Goal: Task Accomplishment & Management: Manage account settings

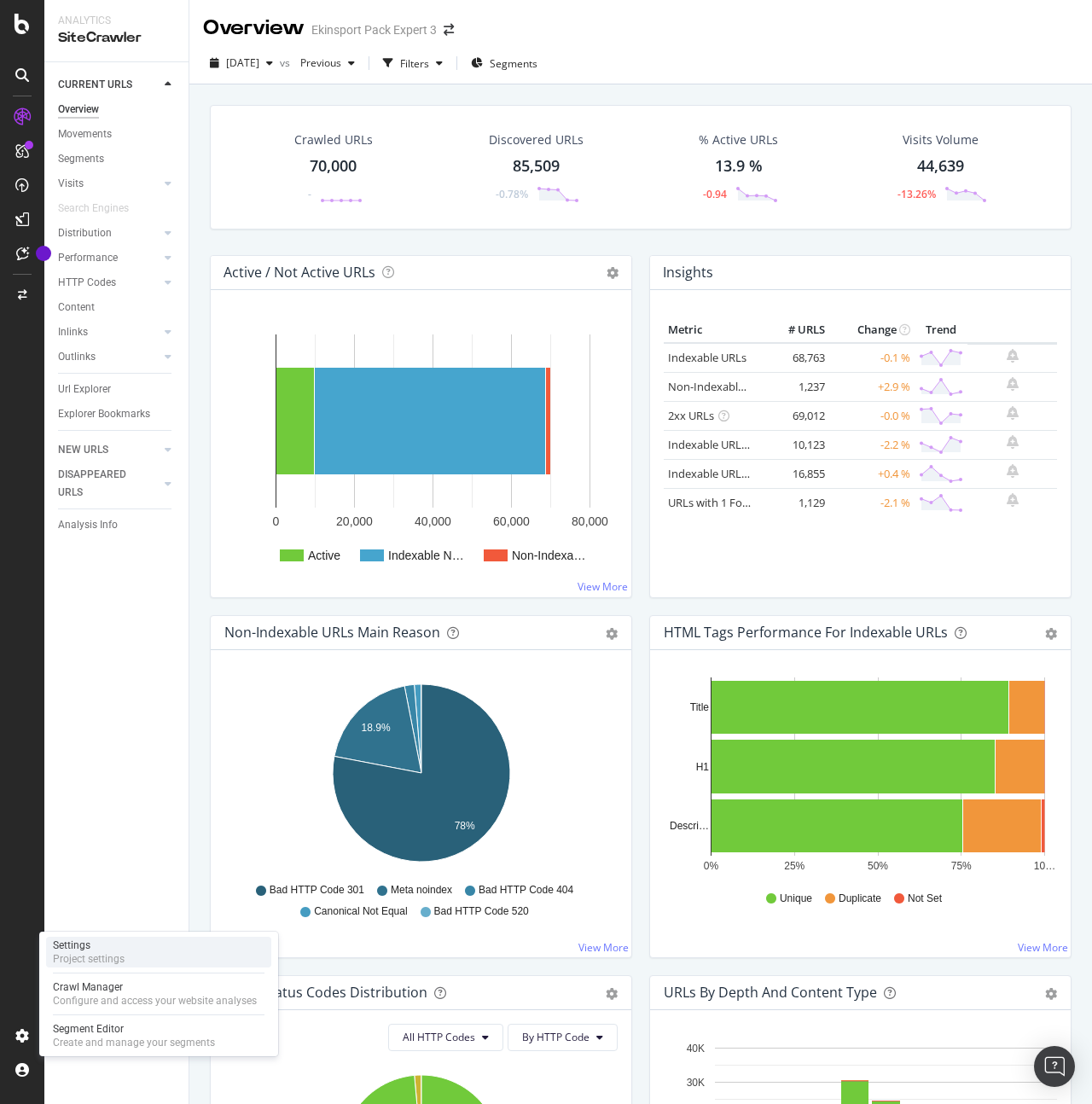
click at [119, 954] on div "Project settings" at bounding box center [89, 959] width 71 height 14
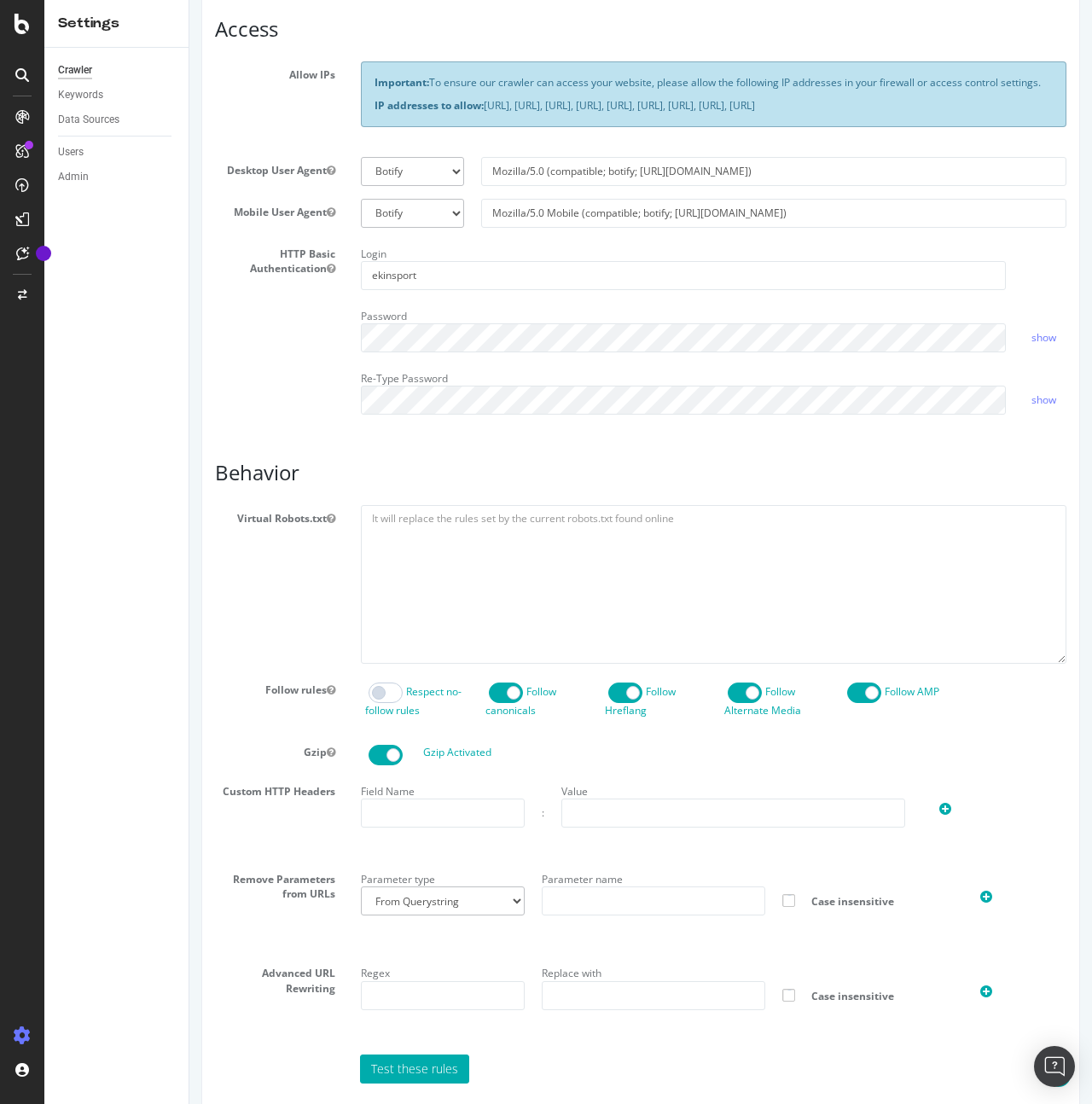
scroll to position [398, 0]
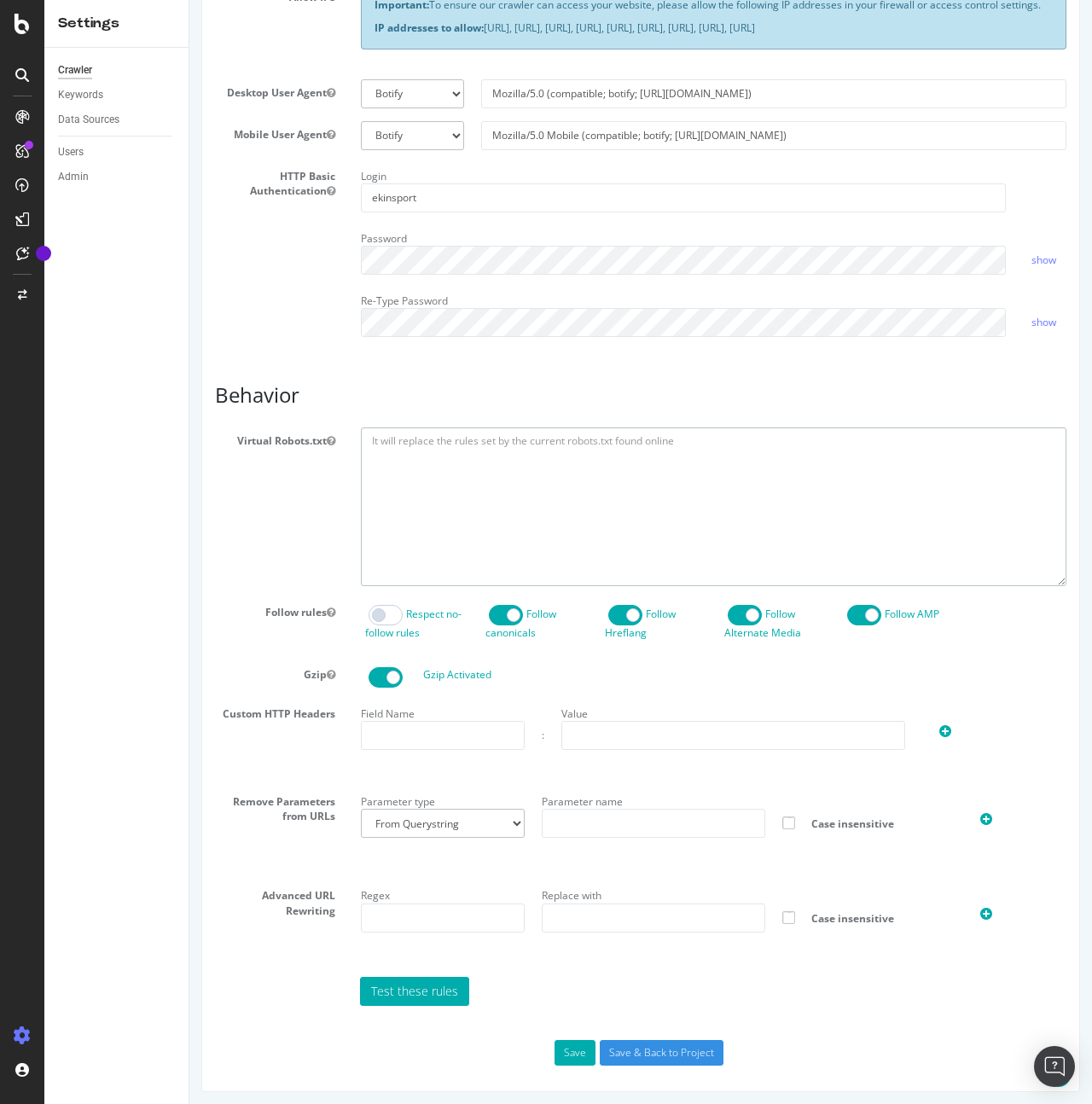
click at [616, 473] on textarea at bounding box center [714, 506] width 705 height 158
paste textarea "User-agent: * Disallow: /index.php/ Allow: /*option-id=* Allow: /*product_id=* …"
drag, startPoint x: 417, startPoint y: 589, endPoint x: 362, endPoint y: 587, distance: 55.0
click at [362, 585] on textarea "User-agent: * Disallow: /index.php/ Allow: /*option-id=* Allow: /*product_id=* …" at bounding box center [714, 506] width 705 height 158
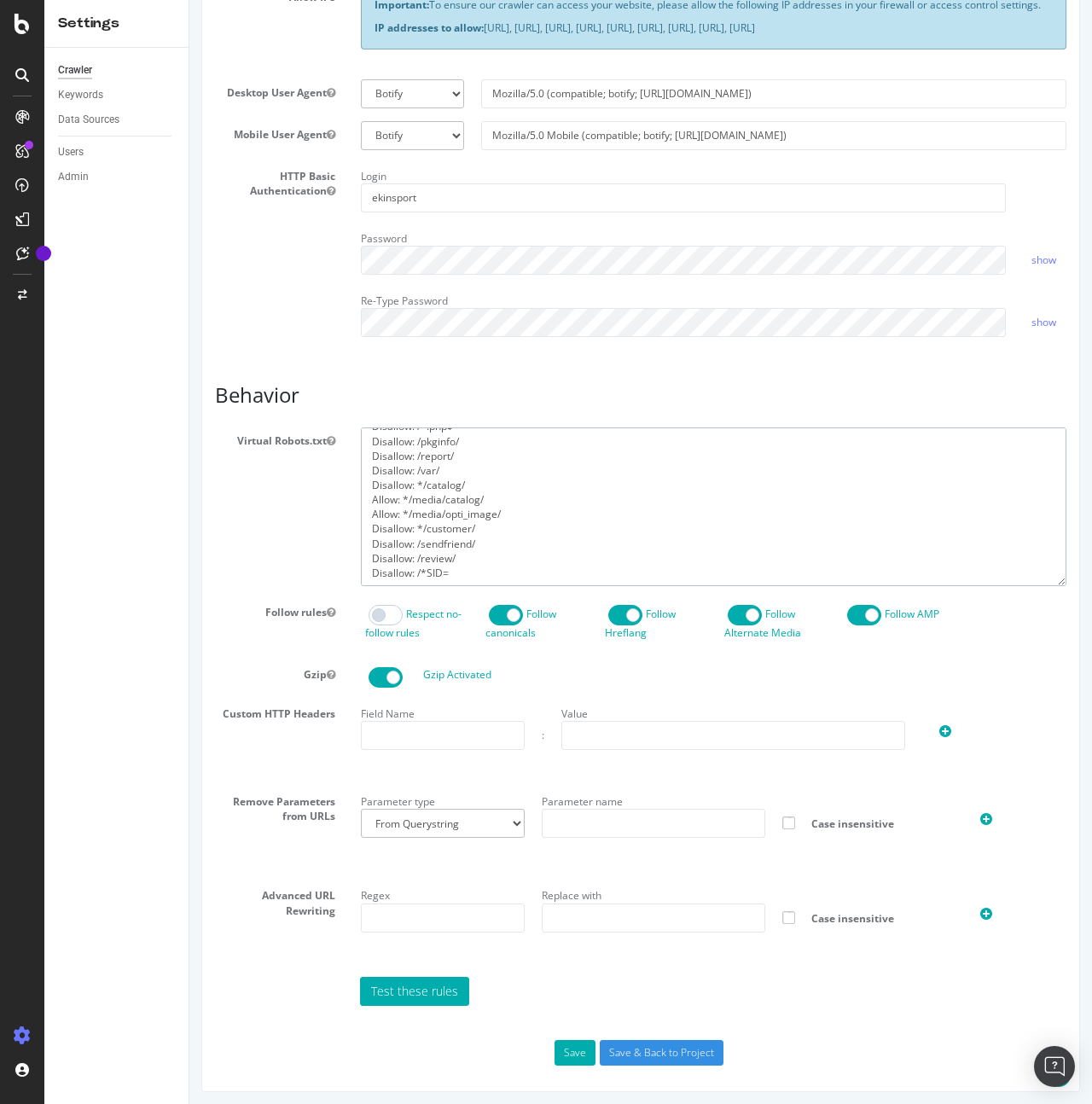
click at [543, 585] on textarea "User-agent: * Disallow: /index.php/ Allow: /*option-id=* Allow: /*product_id=* …" at bounding box center [714, 506] width 705 height 158
paste textarea "Disallow:"
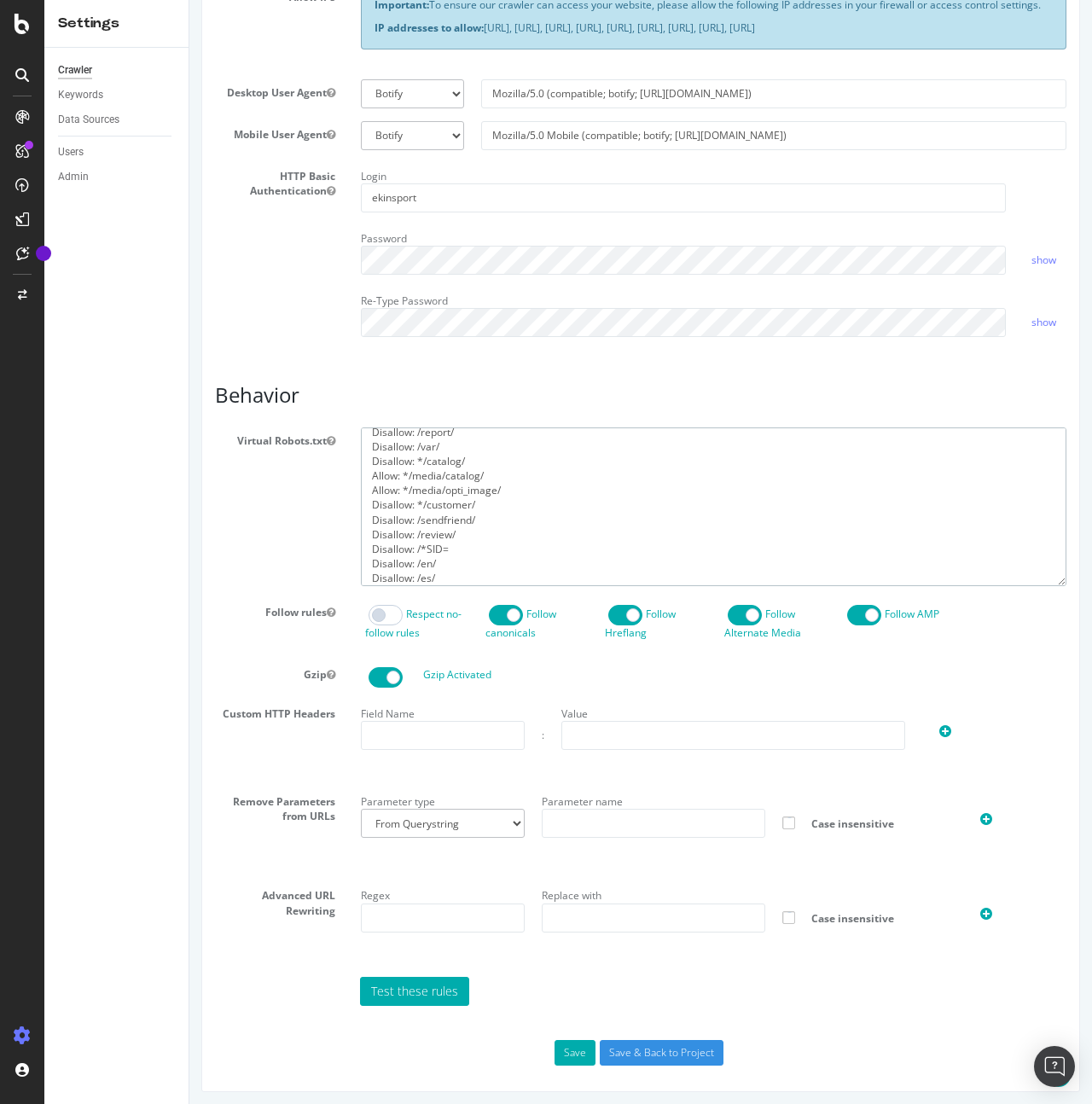
scroll to position [155, 0]
paste textarea "Disallow:"
click at [428, 550] on textarea "User-agent: * Disallow: /index.php/ Allow: /*option-id=* Allow: /*product_id=* …" at bounding box center [714, 506] width 705 height 158
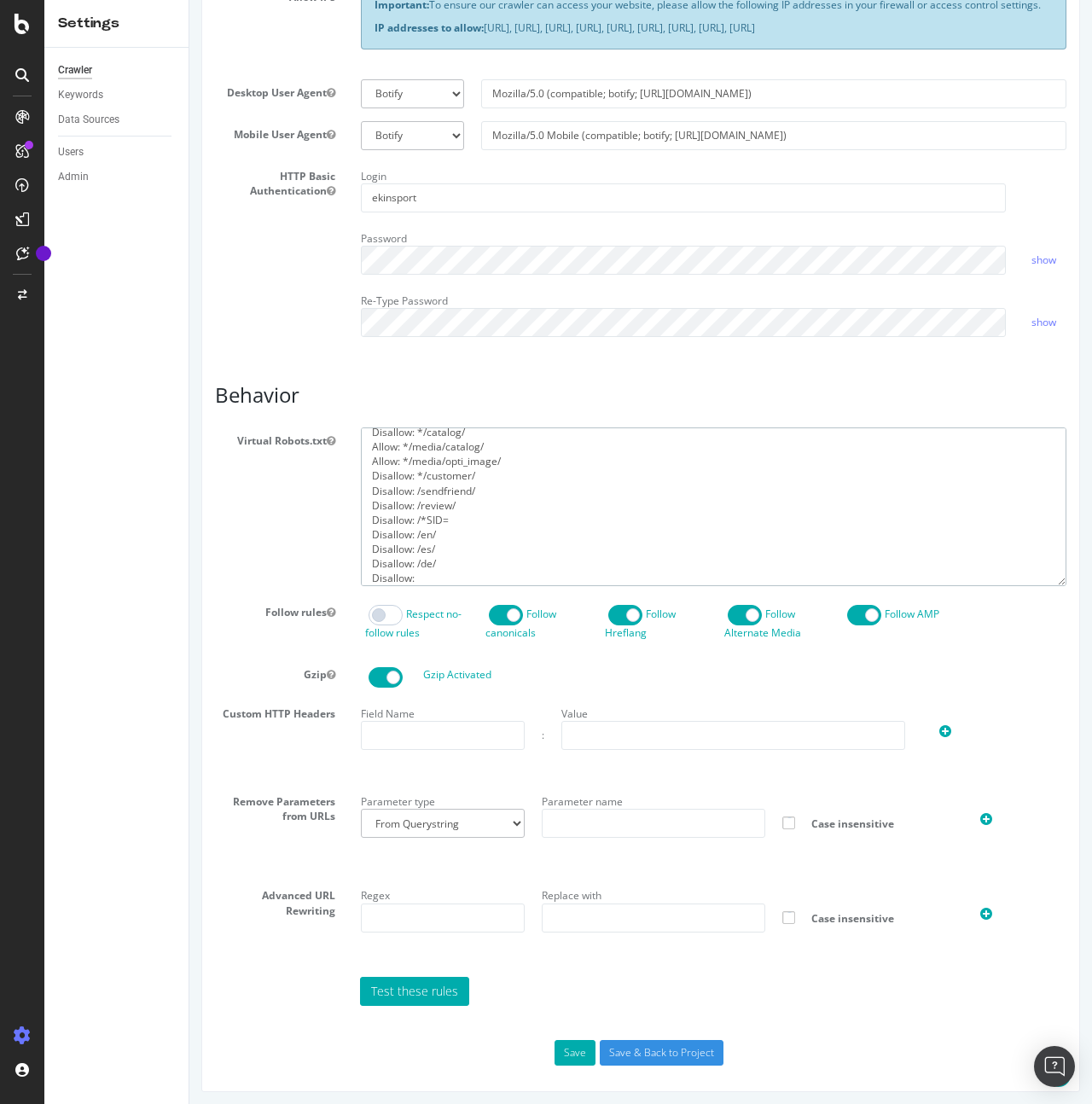
click at [428, 550] on textarea "User-agent: * Disallow: /index.php/ Allow: /*option-id=* Allow: /*product_id=* …" at bounding box center [714, 506] width 705 height 158
click at [429, 585] on textarea "User-agent: * Disallow: /index.php/ Allow: /*option-id=* Allow: /*product_id=* …" at bounding box center [714, 506] width 705 height 158
paste textarea "Disallow:"
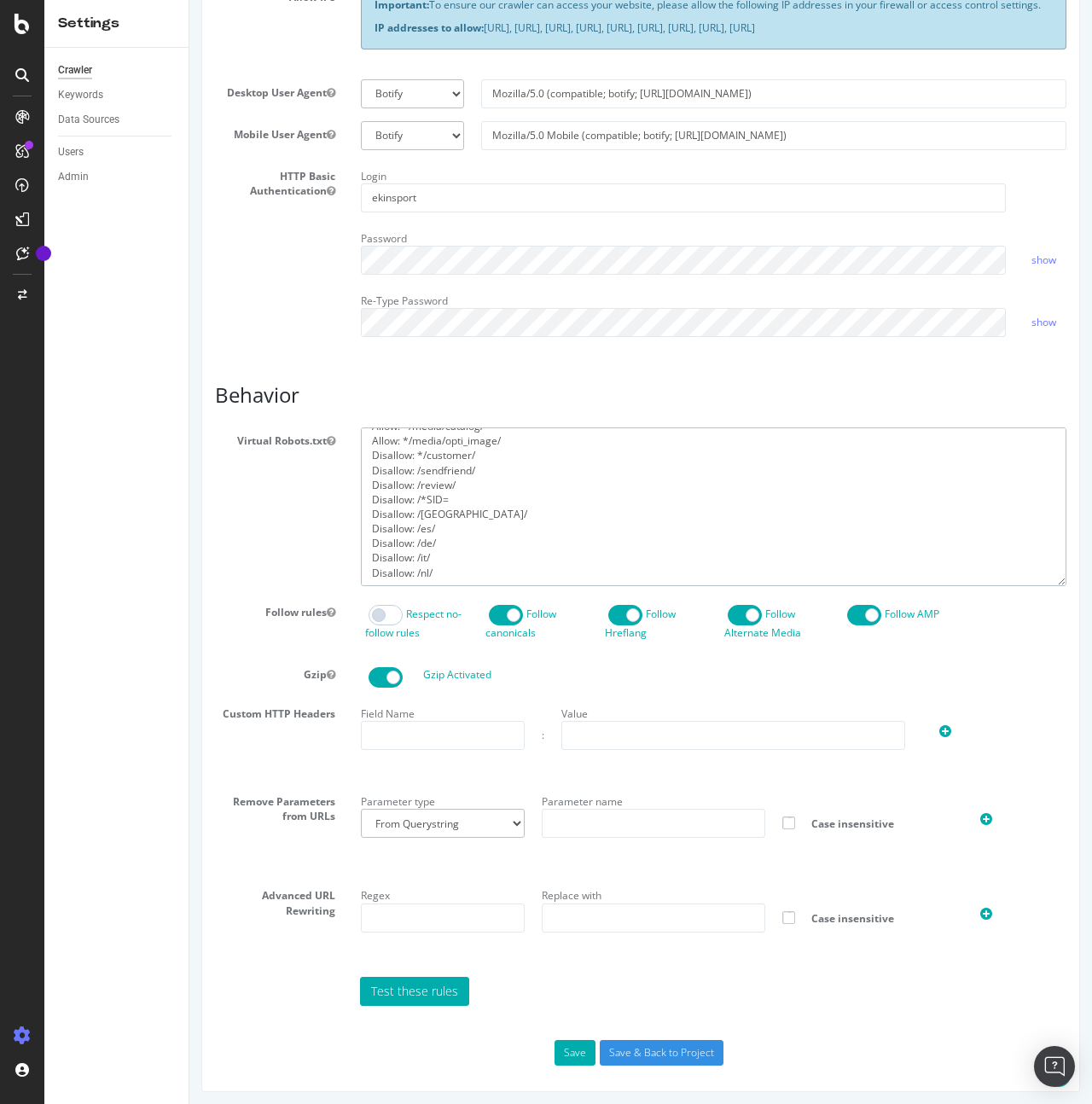
paste textarea "Disallow:"
type textarea "User-agent: * Disallow: /index.php/ Allow: /*option-id=* Allow: /*product_id=* …"
click at [573, 1066] on button "Save" at bounding box center [575, 1053] width 41 height 26
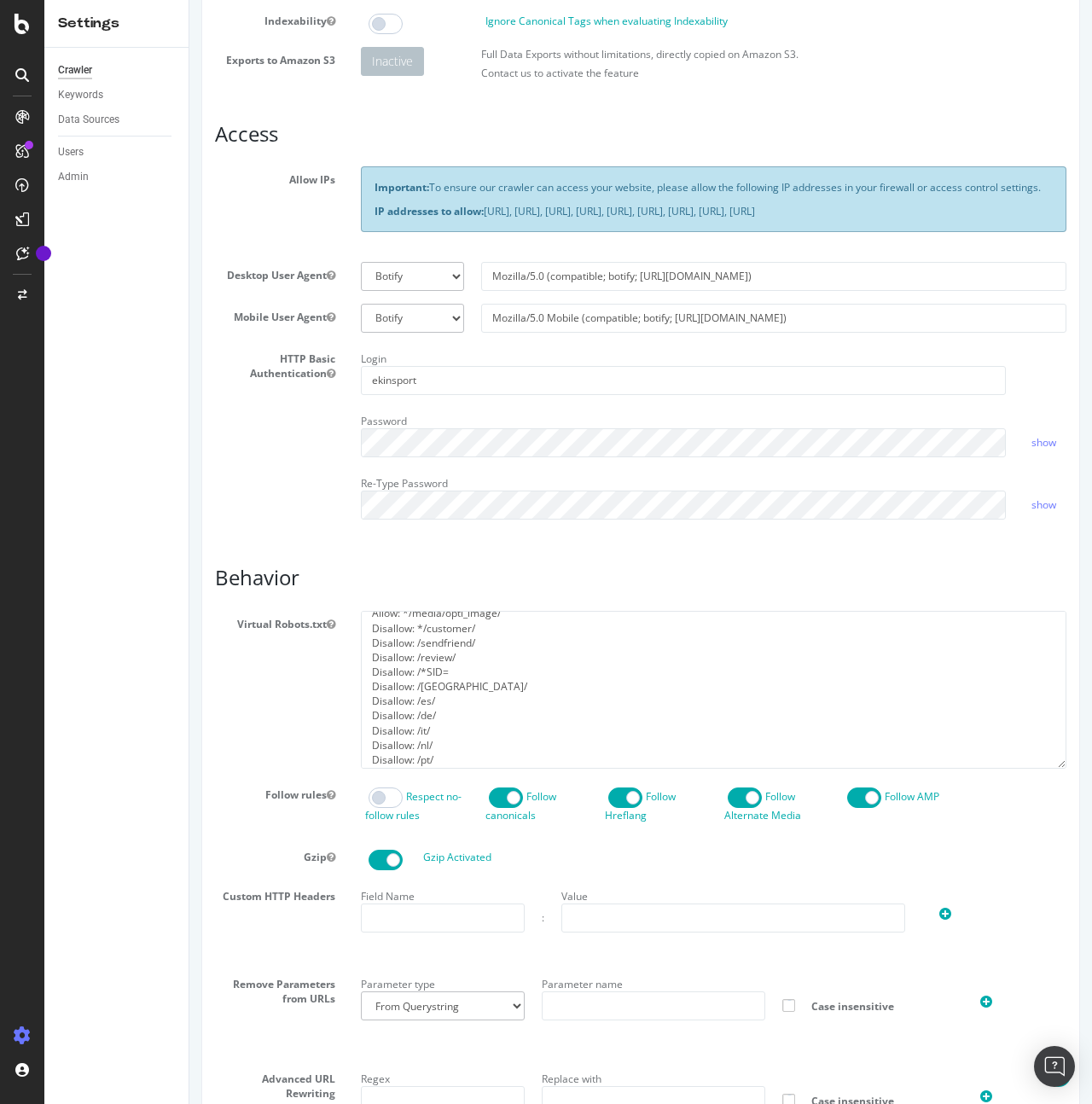
scroll to position [205, 0]
click at [74, 993] on div "Crawl Manager" at bounding box center [154, 987] width 204 height 14
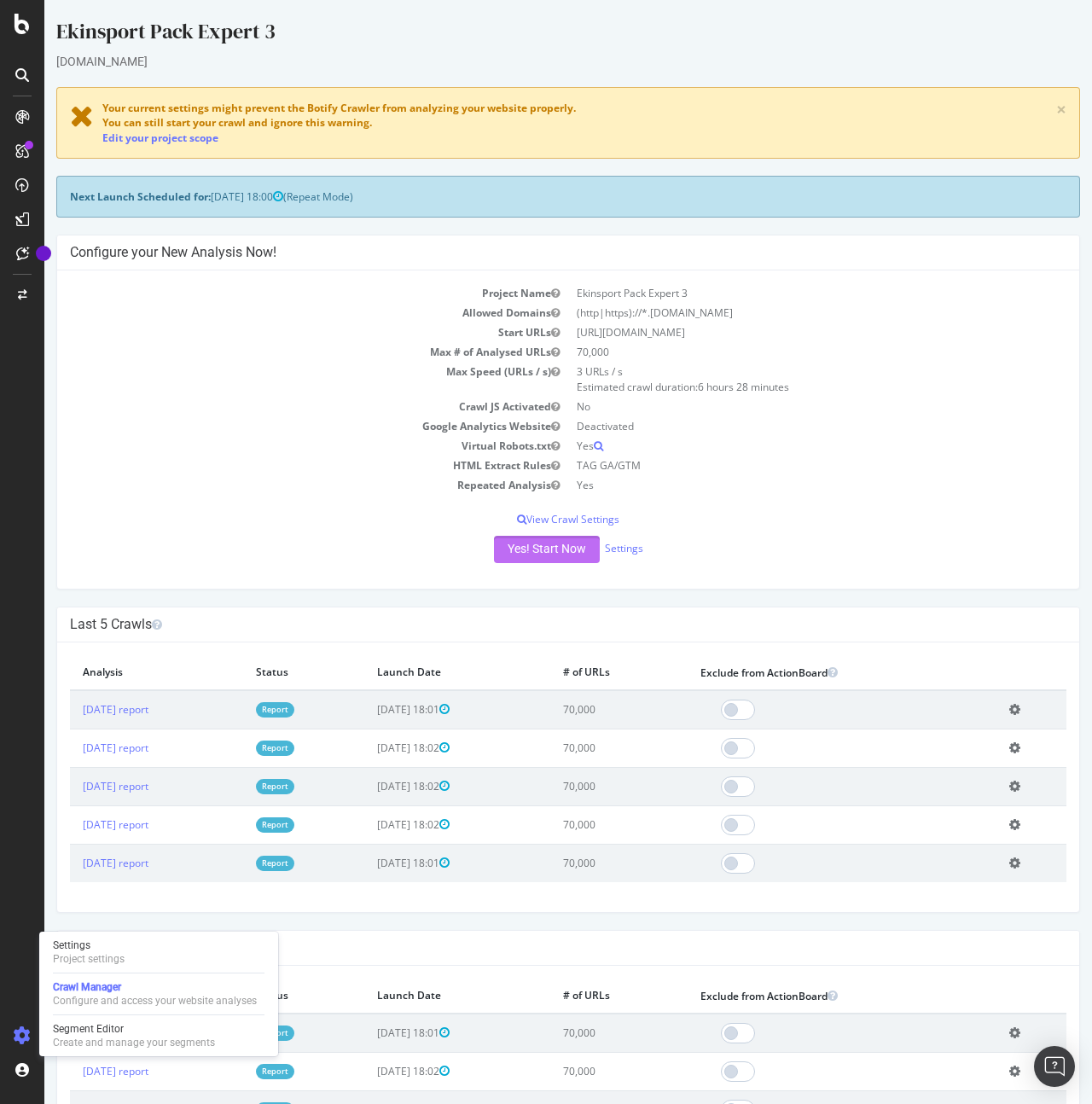
click at [528, 545] on button "Yes! Start Now" at bounding box center [547, 549] width 106 height 27
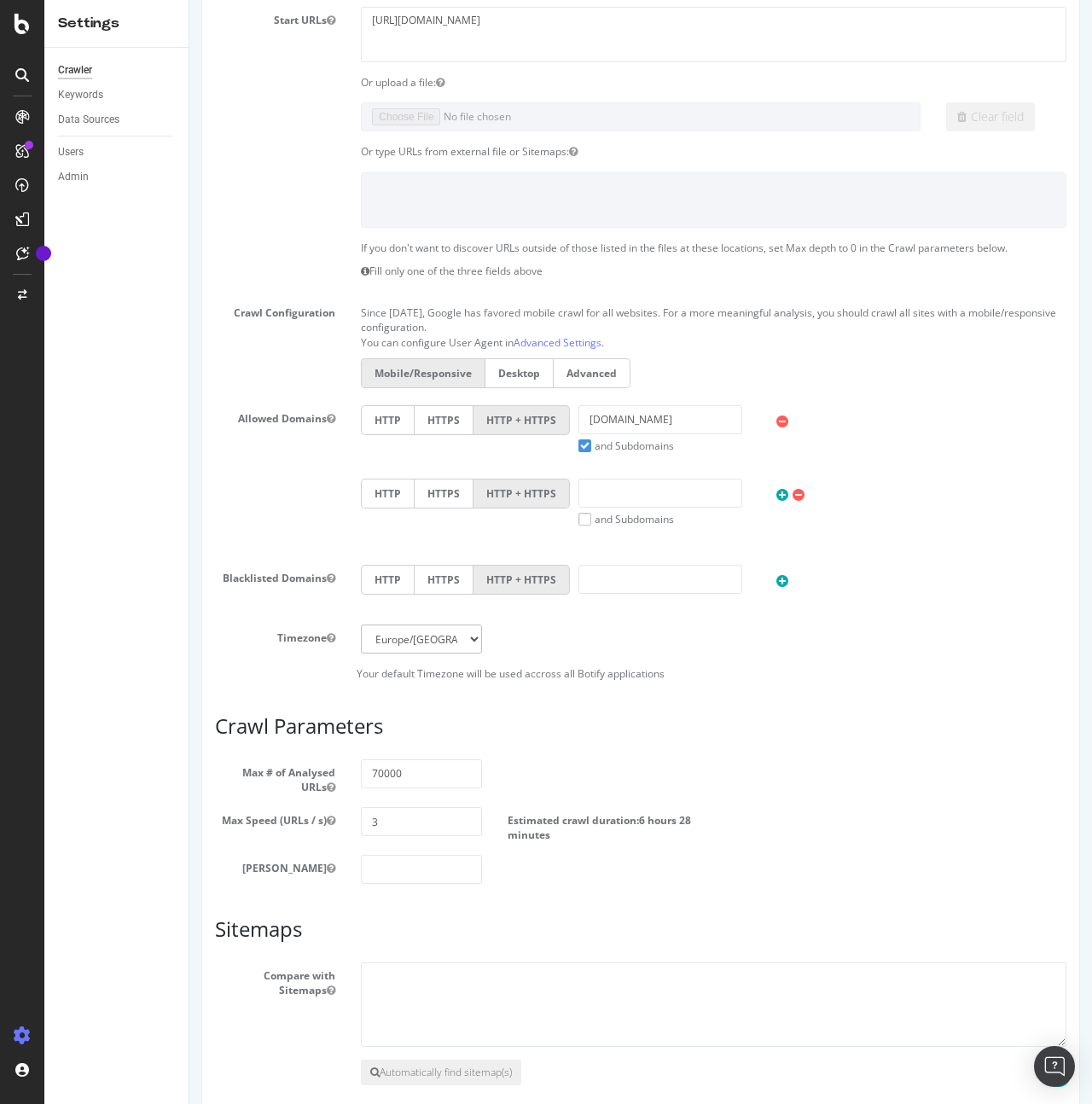
scroll to position [374, 0]
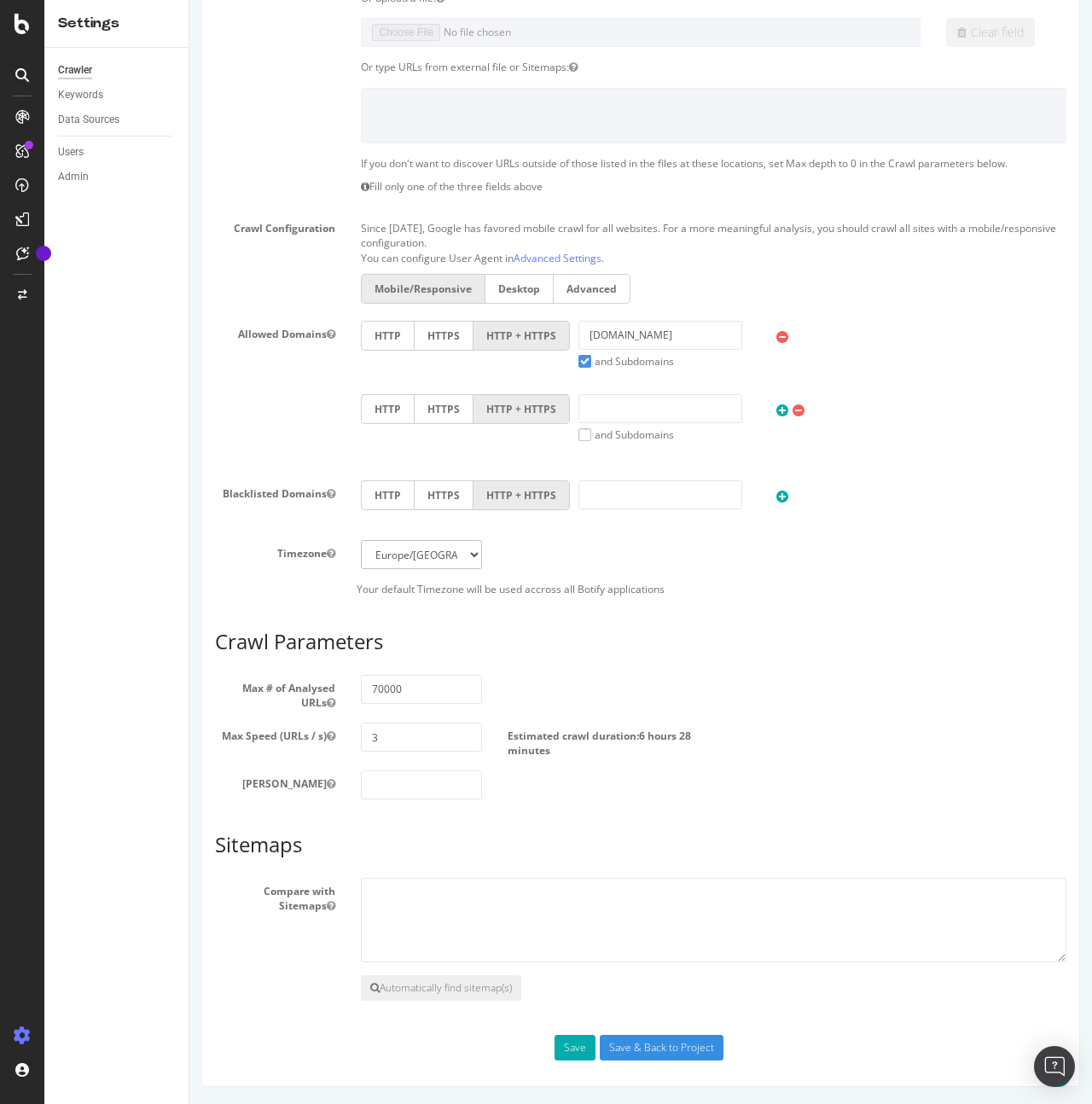
click at [587, 362] on label "and Subdomains" at bounding box center [626, 361] width 96 height 15
click at [189, 0] on input "and Subdomains" at bounding box center [189, 0] width 0 height 0
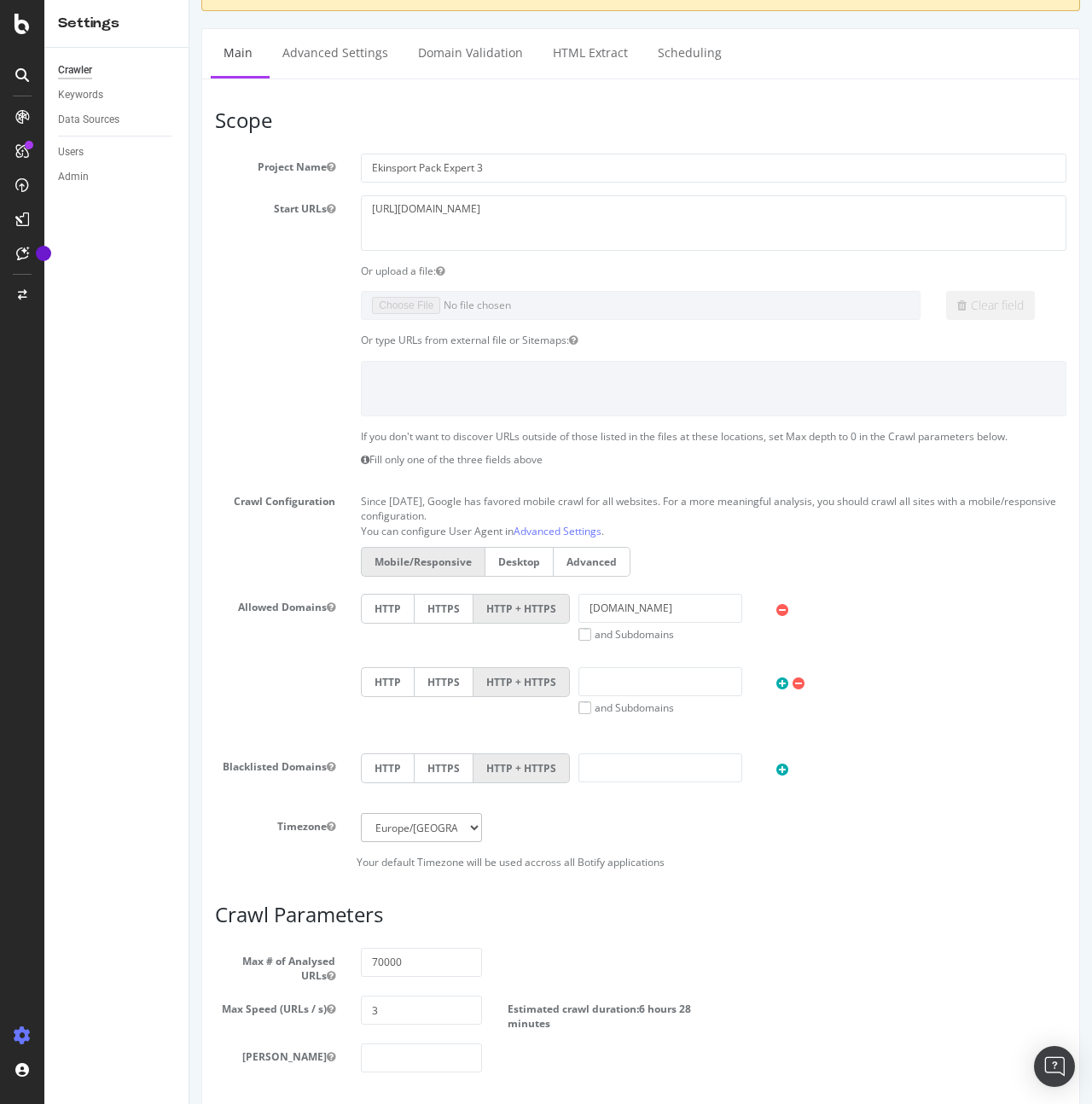
scroll to position [201, 0]
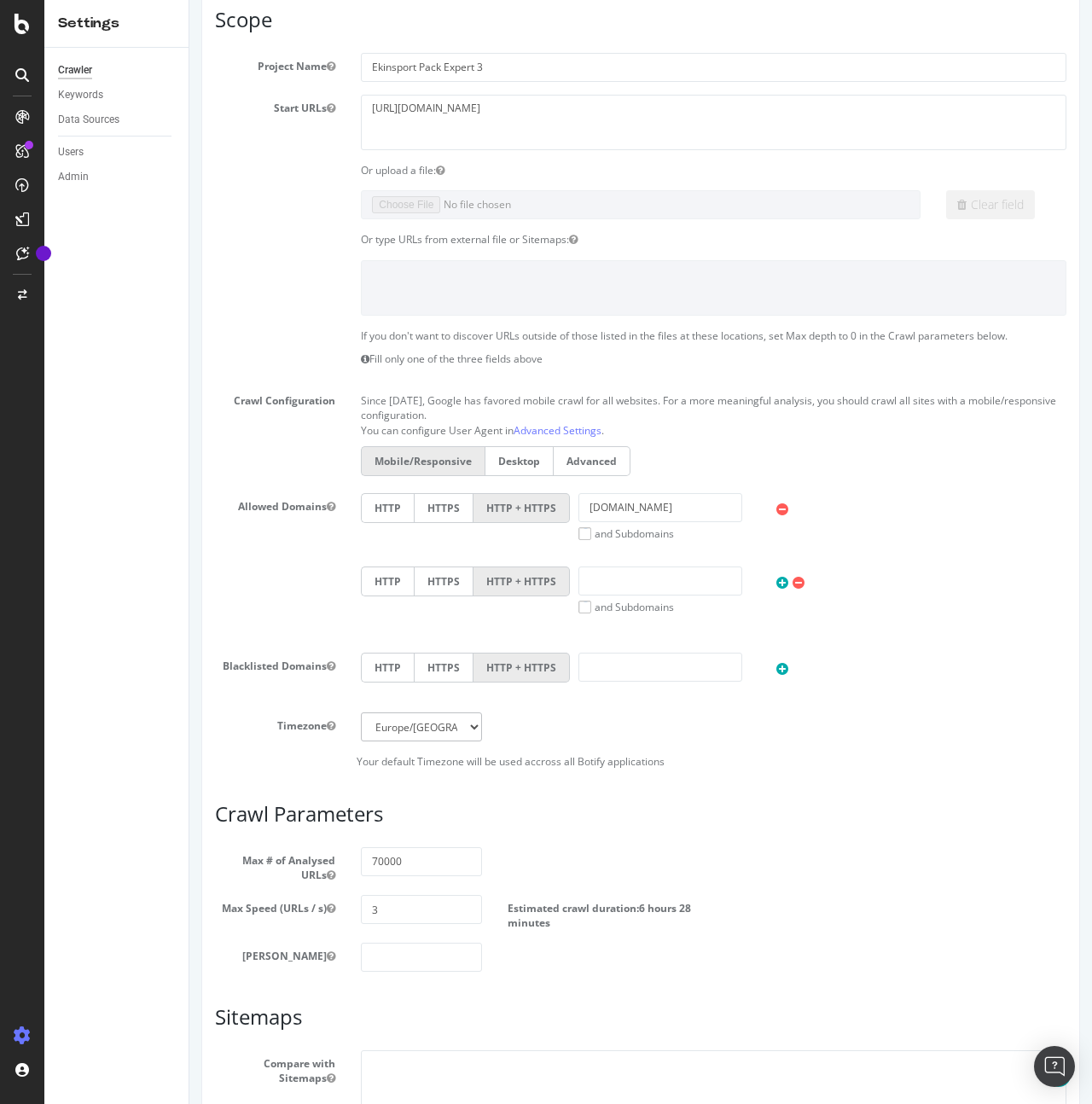
click at [578, 535] on label "and Subdomains" at bounding box center [626, 534] width 96 height 15
click at [189, 0] on input "and Subdomains" at bounding box center [189, 0] width 0 height 0
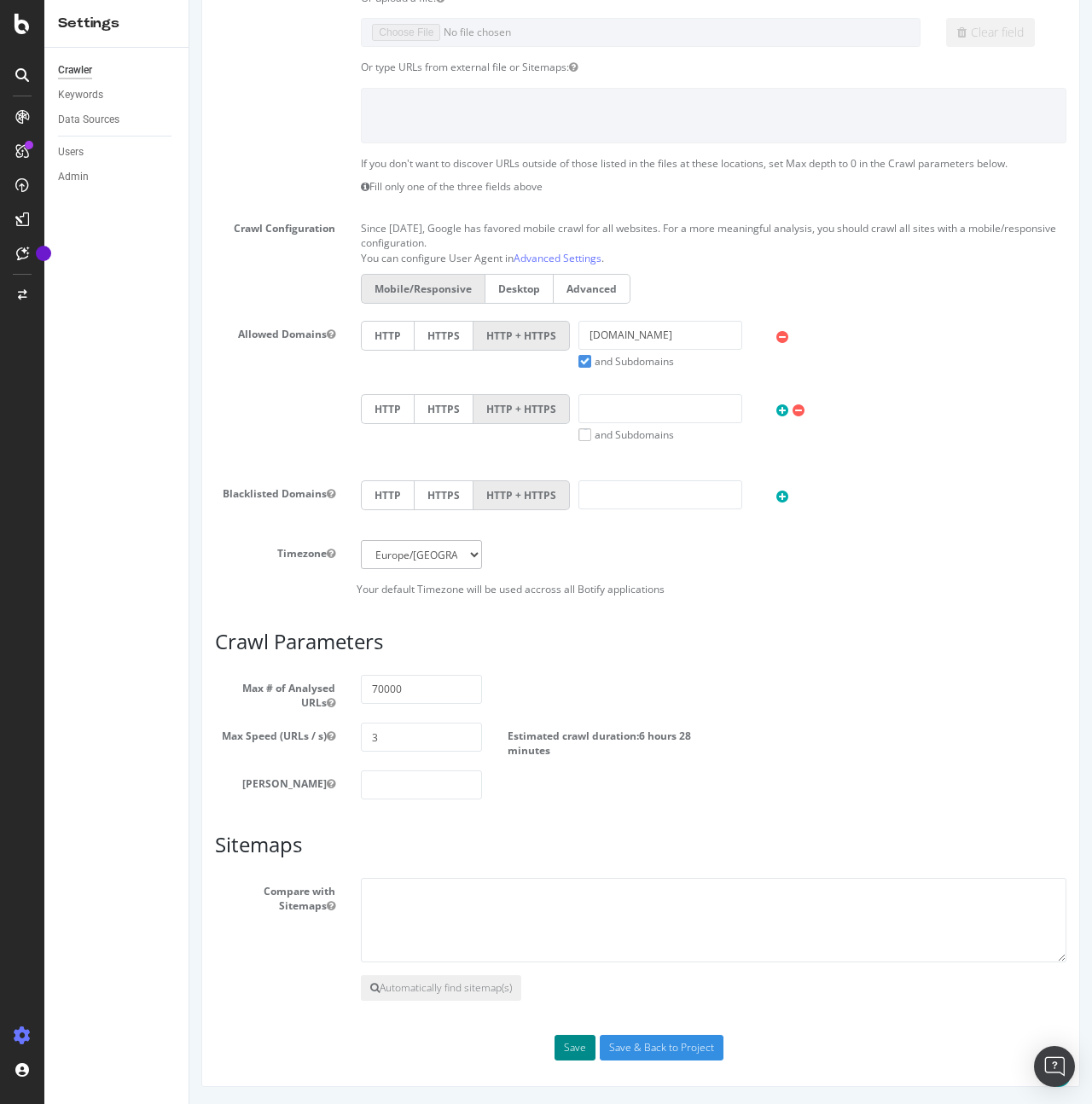
click at [576, 1045] on button "Save" at bounding box center [575, 1047] width 41 height 26
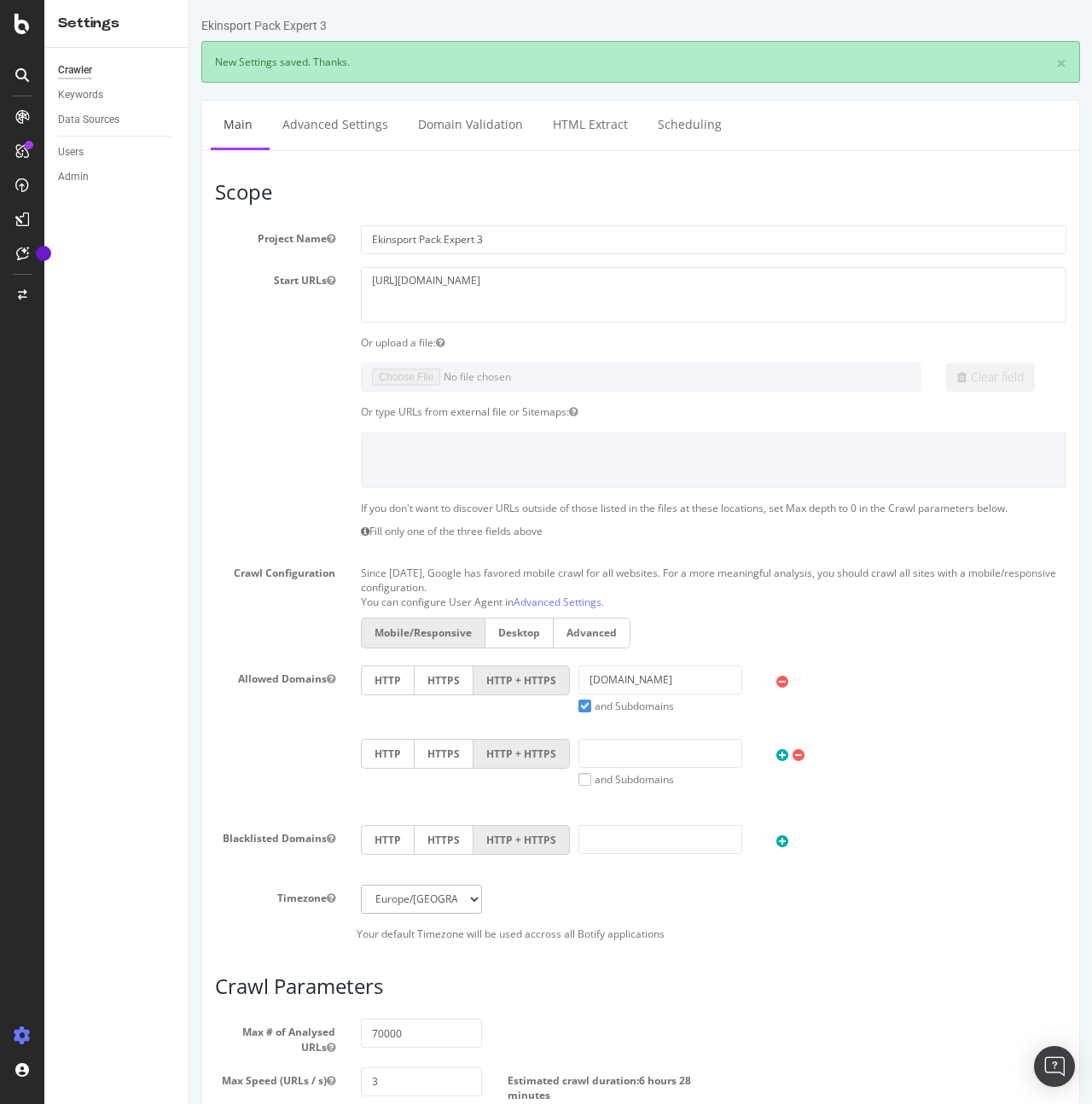
scroll to position [0, 0]
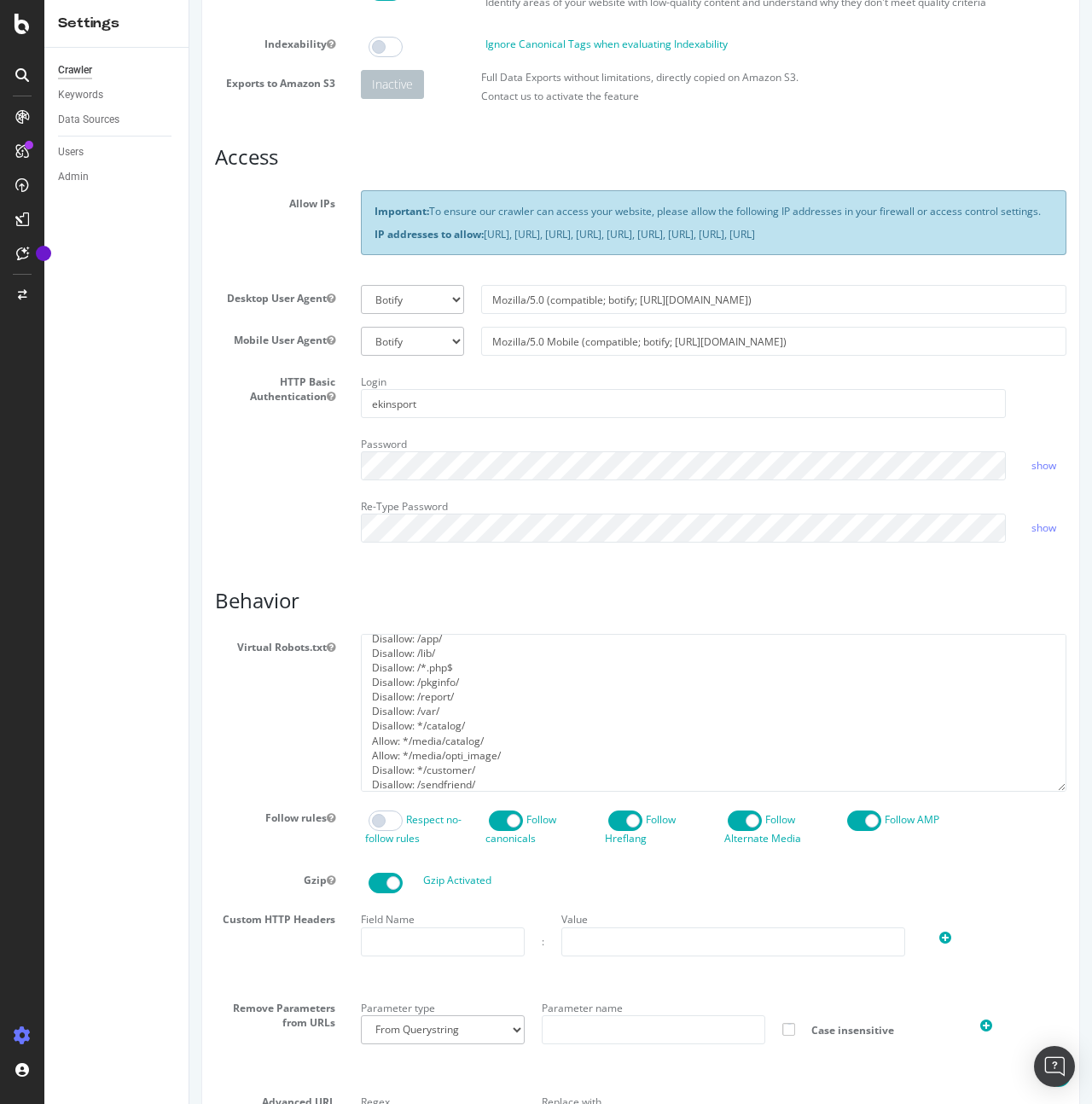
scroll to position [205, 0]
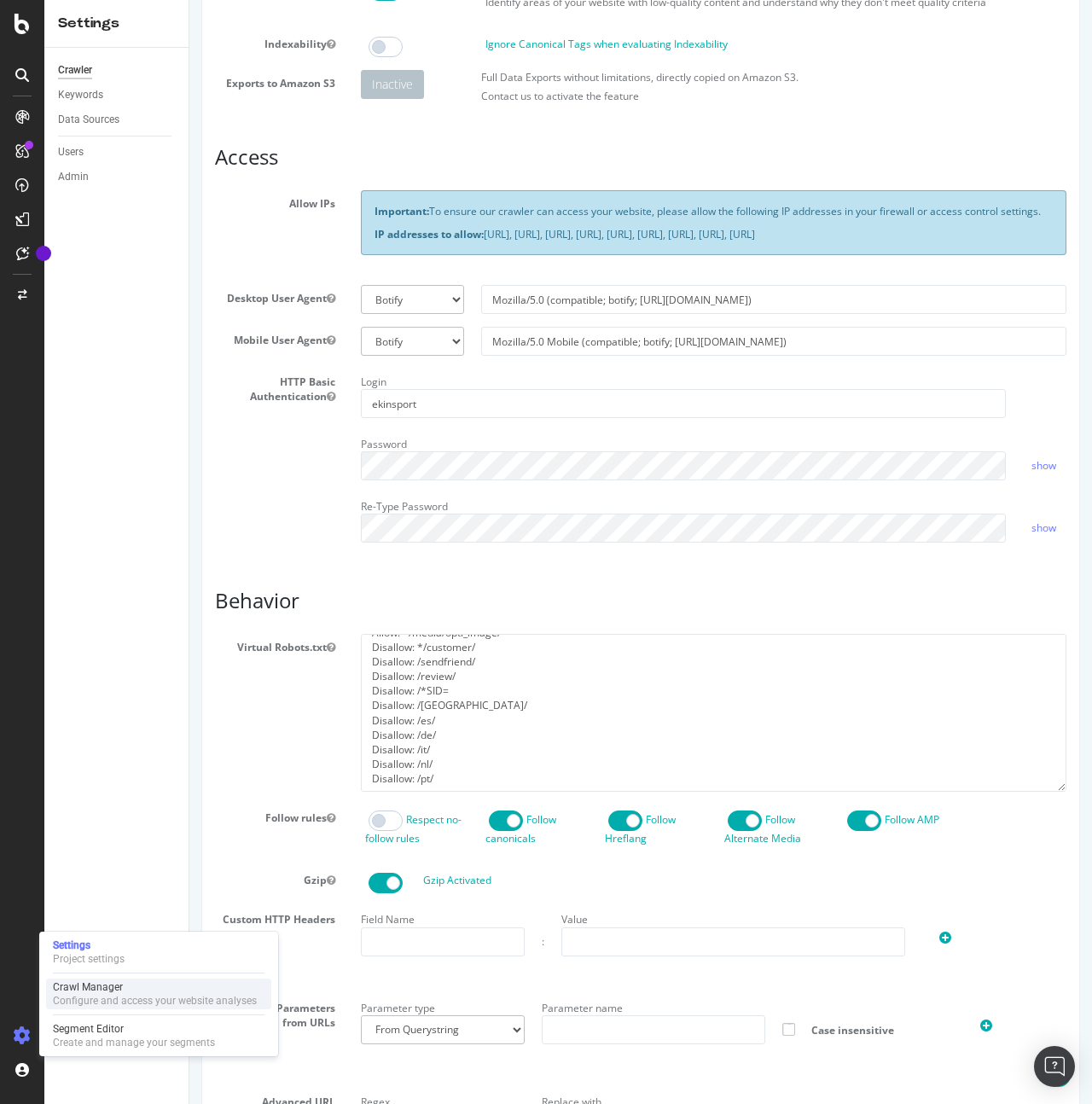
click at [116, 1001] on div "Configure and access your website analyses" at bounding box center [154, 1001] width 204 height 14
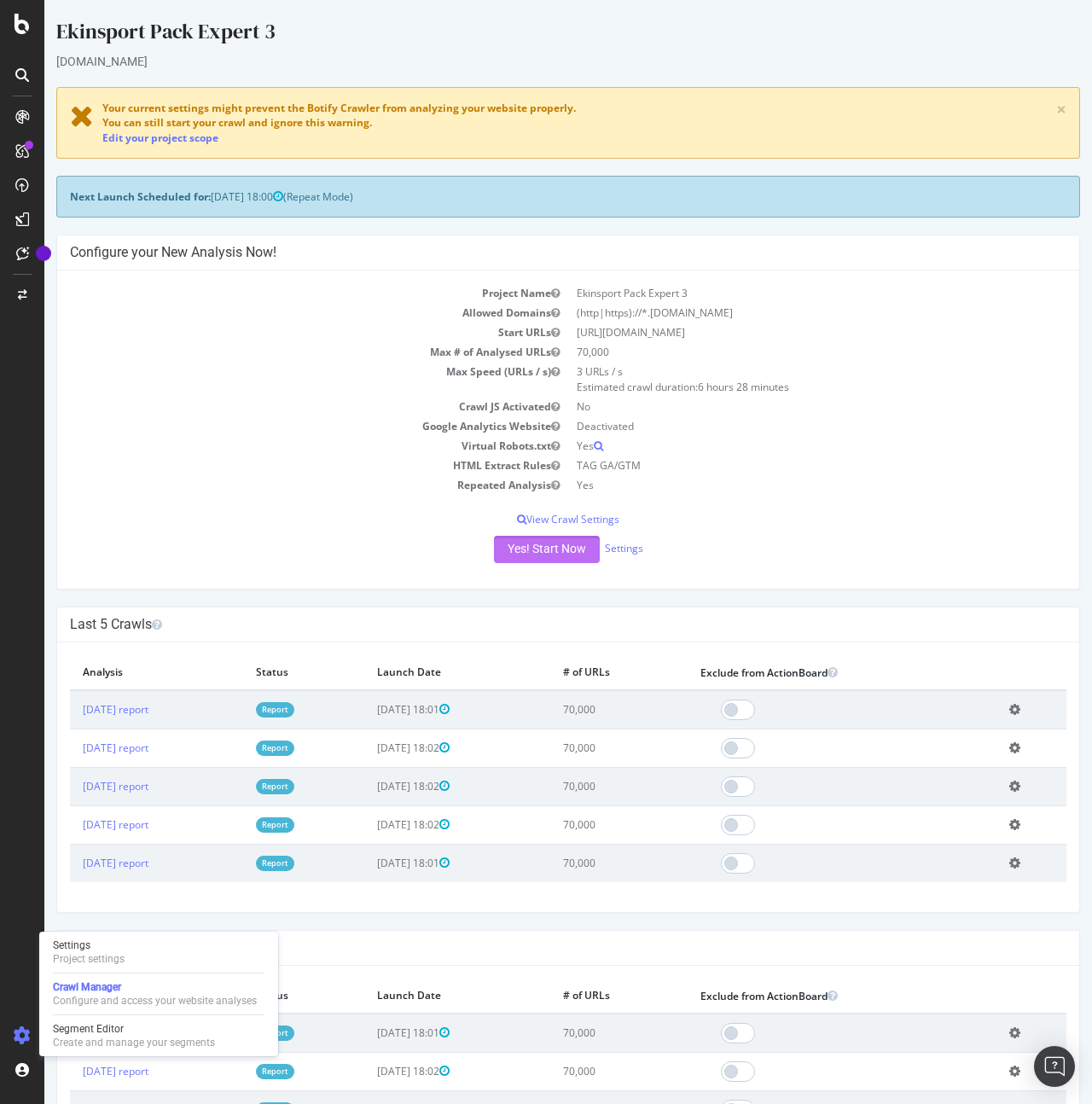
click at [540, 547] on button "Yes! Start Now" at bounding box center [547, 549] width 106 height 27
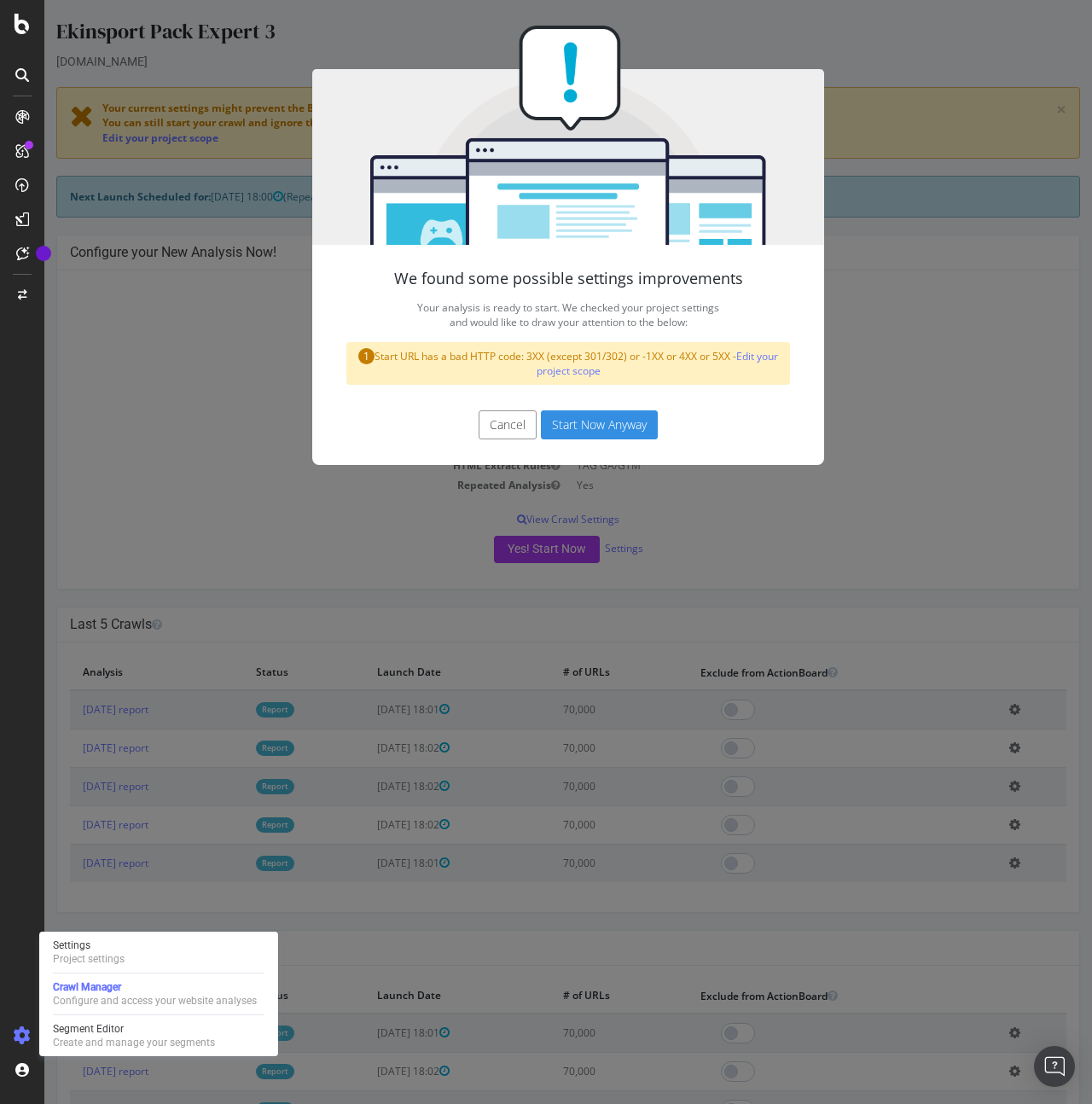
click at [608, 427] on button "Start Now Anyway" at bounding box center [599, 425] width 117 height 29
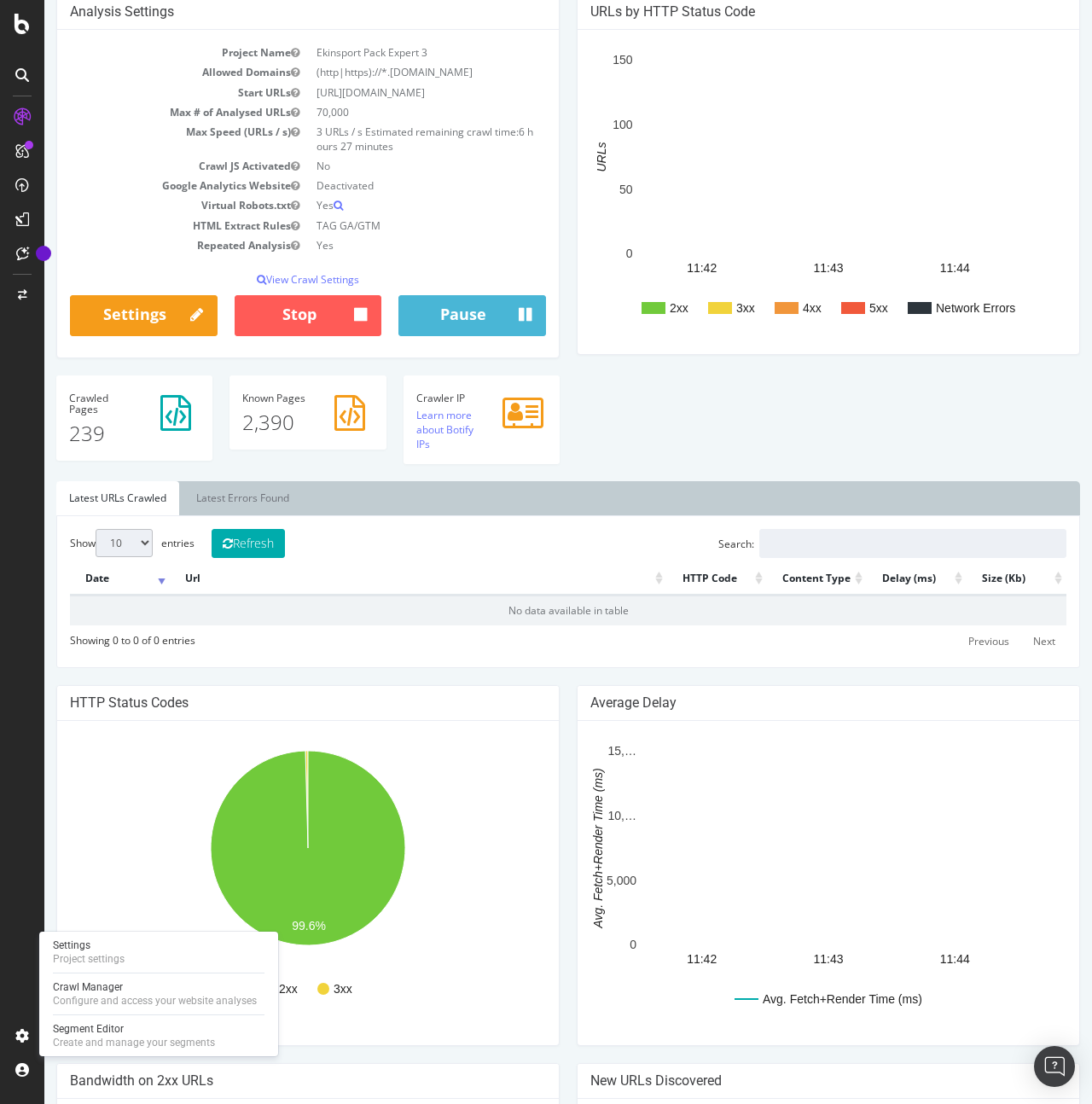
scroll to position [91, 0]
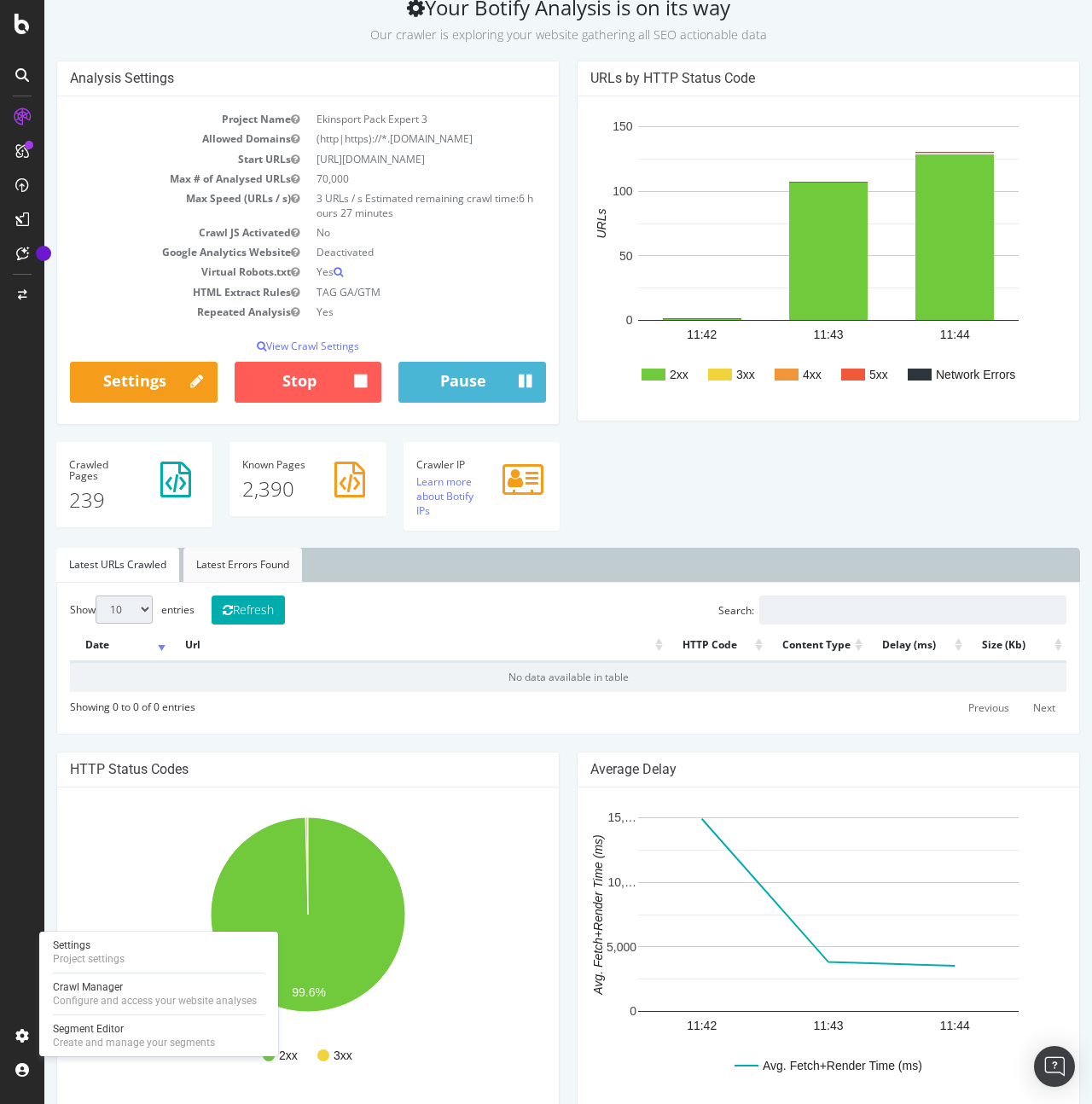
click at [248, 569] on link "Latest Errors Found" at bounding box center [243, 564] width 119 height 34
click at [122, 564] on link "Latest URLs Crawled" at bounding box center [118, 564] width 122 height 34
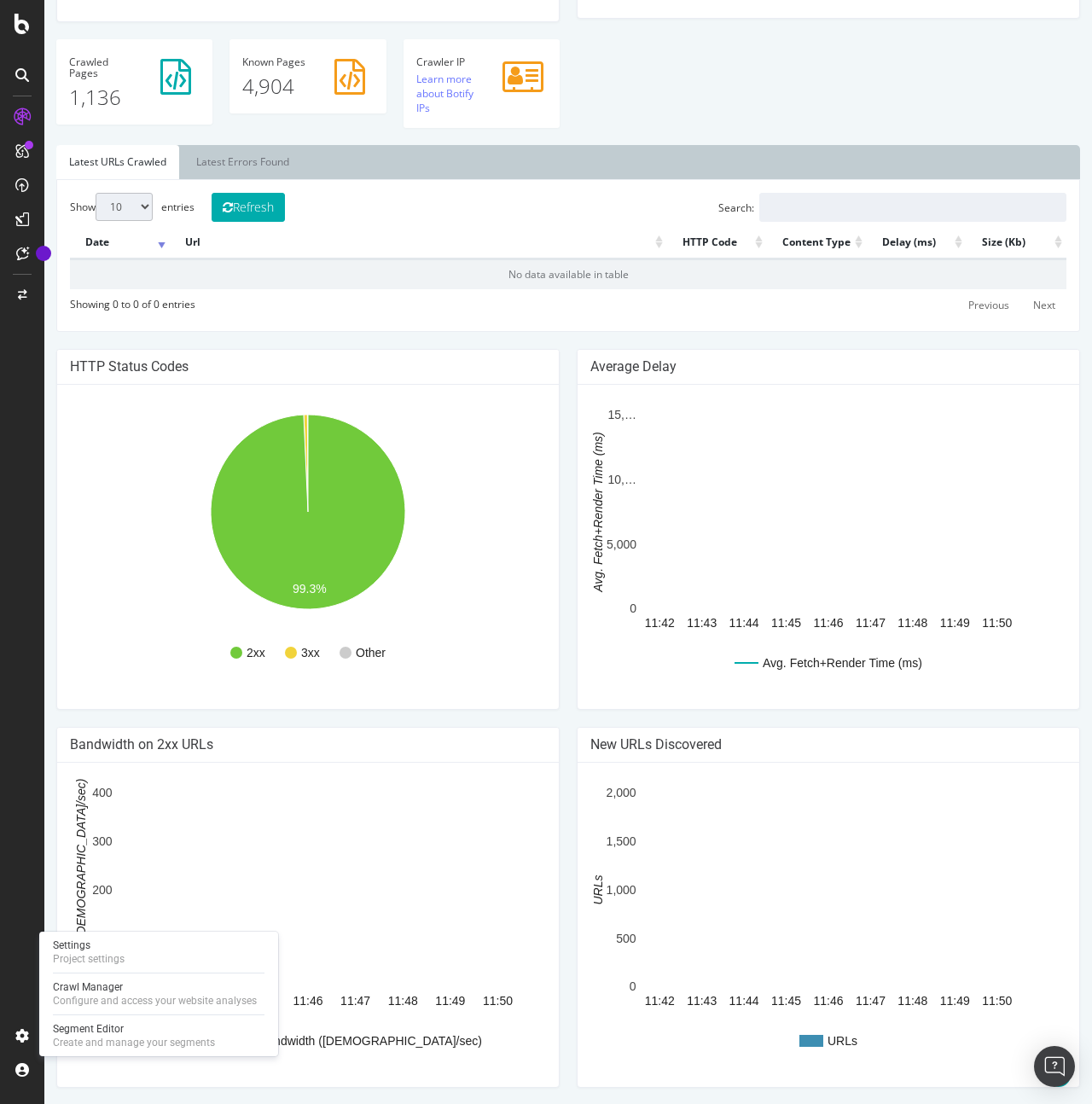
scroll to position [0, 0]
